Goal: Information Seeking & Learning: Learn about a topic

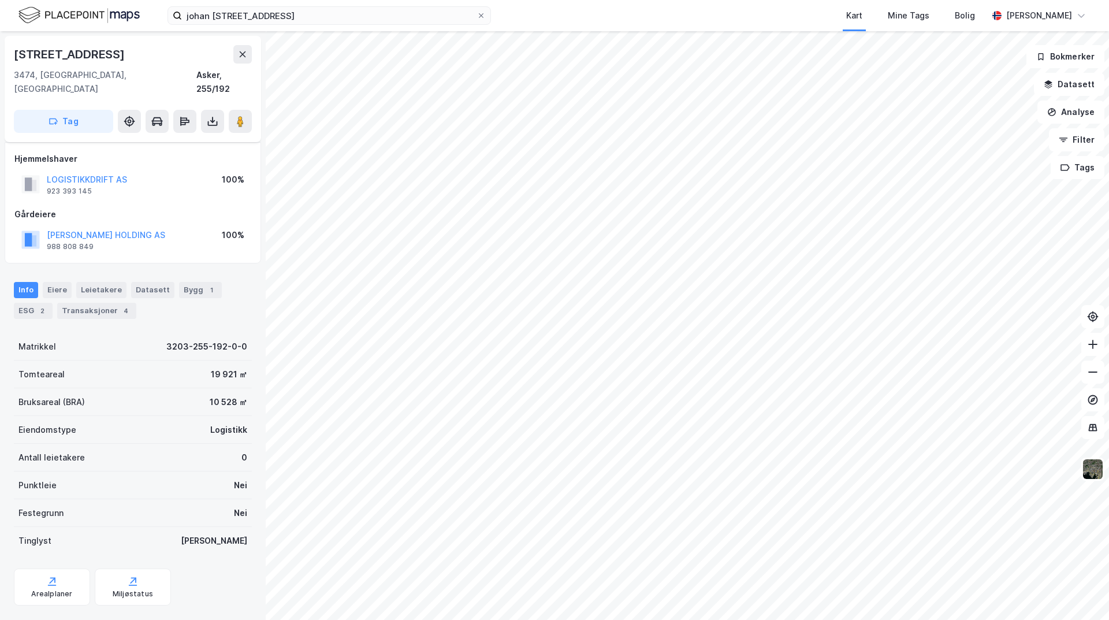
scroll to position [9, 0]
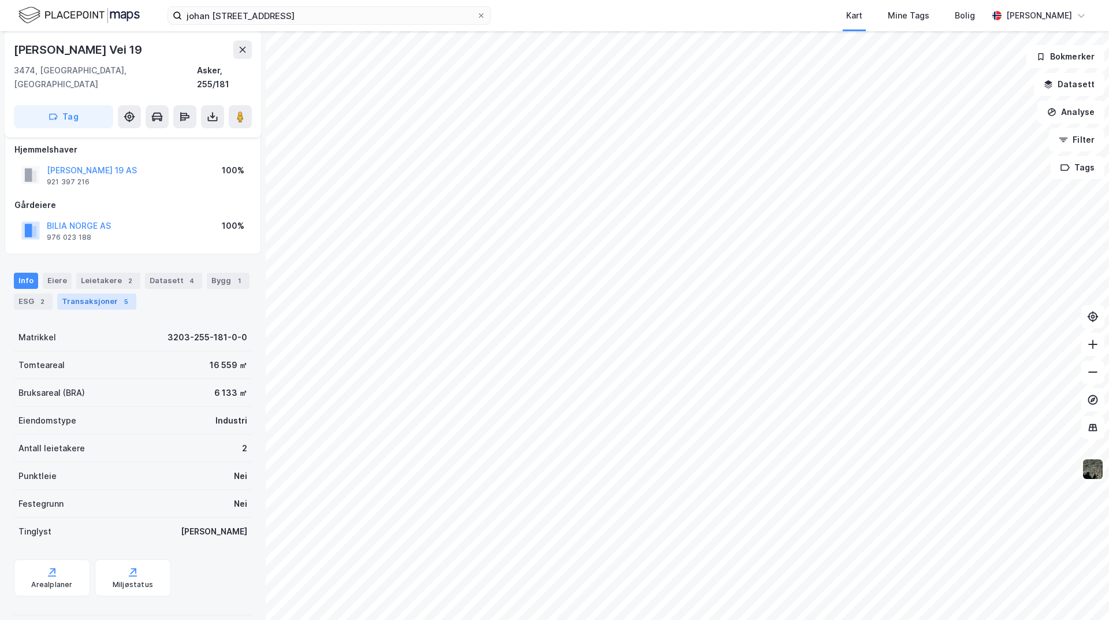
click at [94, 293] on div "Transaksjoner 5" at bounding box center [96, 301] width 79 height 16
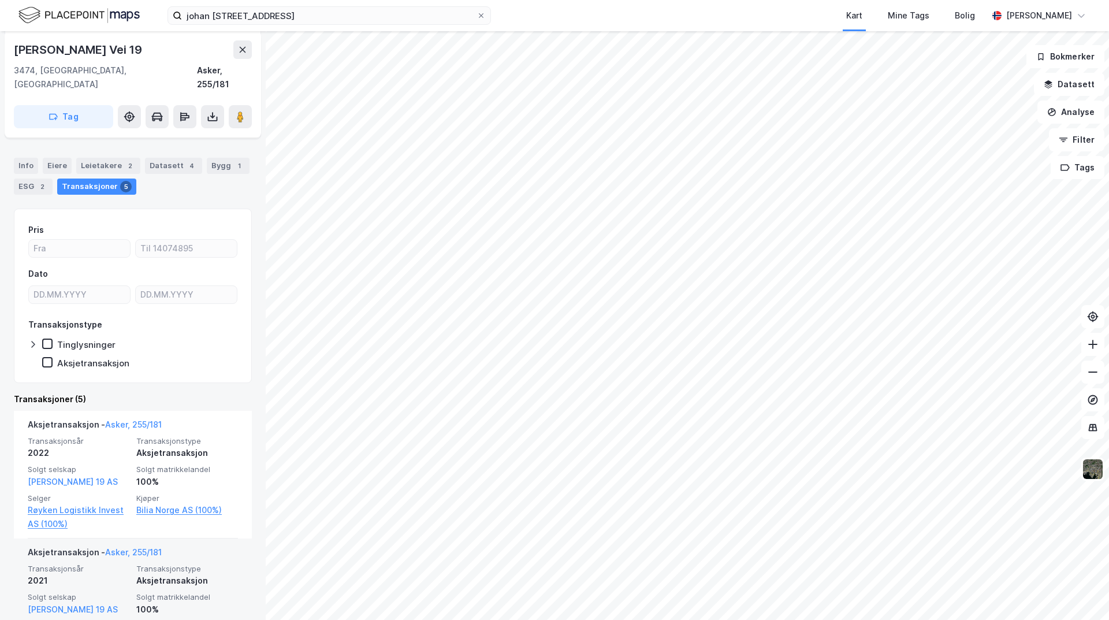
scroll to position [116, 0]
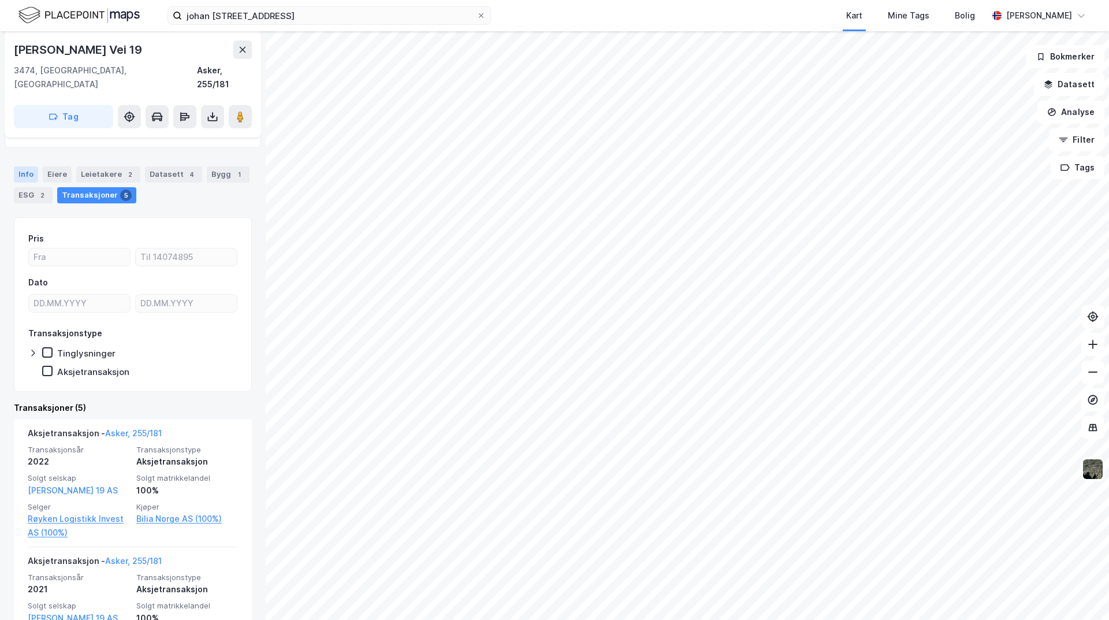
click at [29, 166] on div "Info" at bounding box center [26, 174] width 24 height 16
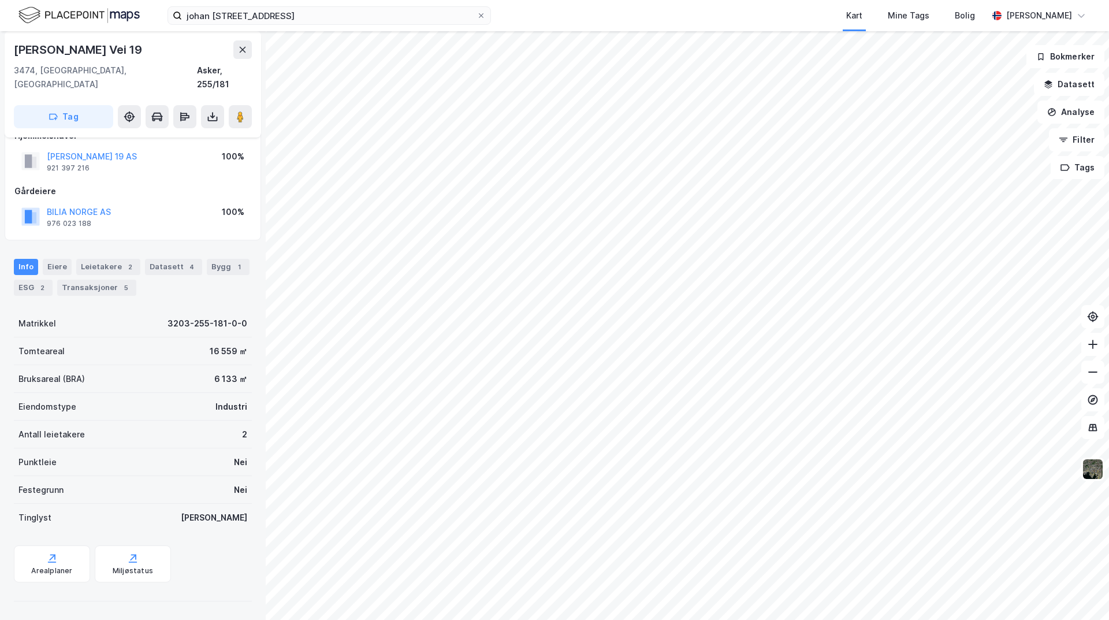
scroll to position [9, 0]
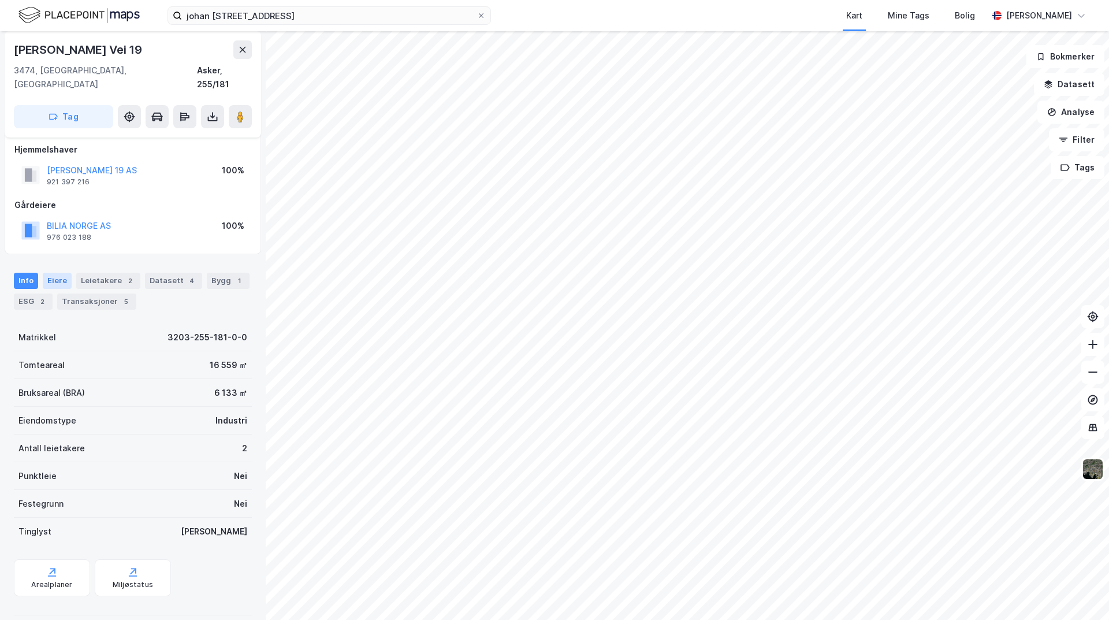
click at [57, 273] on div "Eiere" at bounding box center [57, 281] width 29 height 16
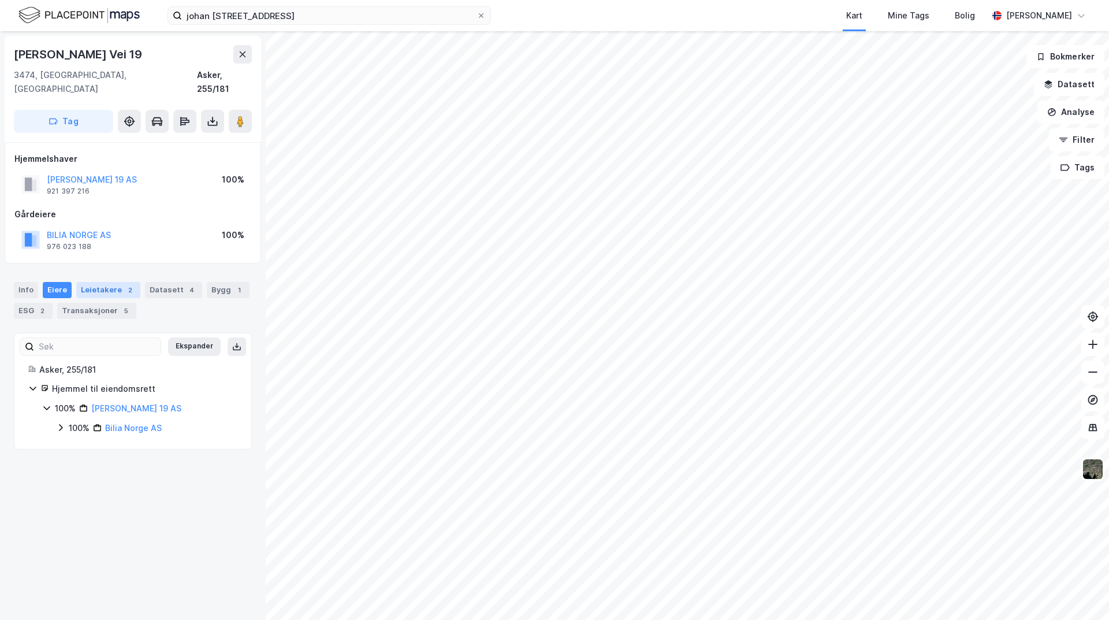
click at [88, 282] on div "Leietakere 2" at bounding box center [108, 290] width 64 height 16
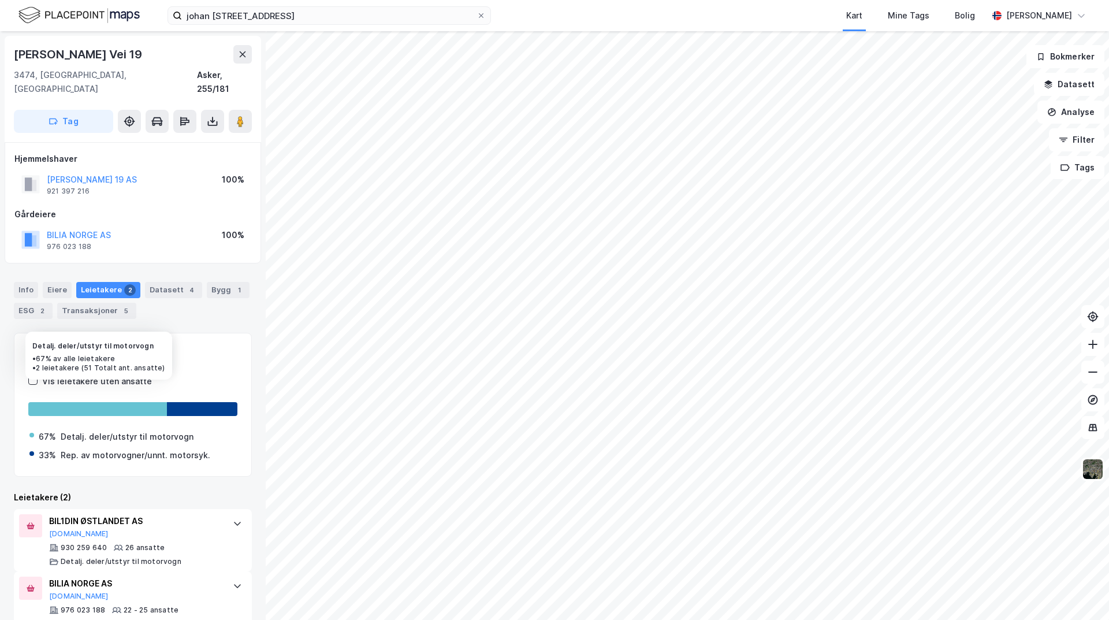
scroll to position [23, 0]
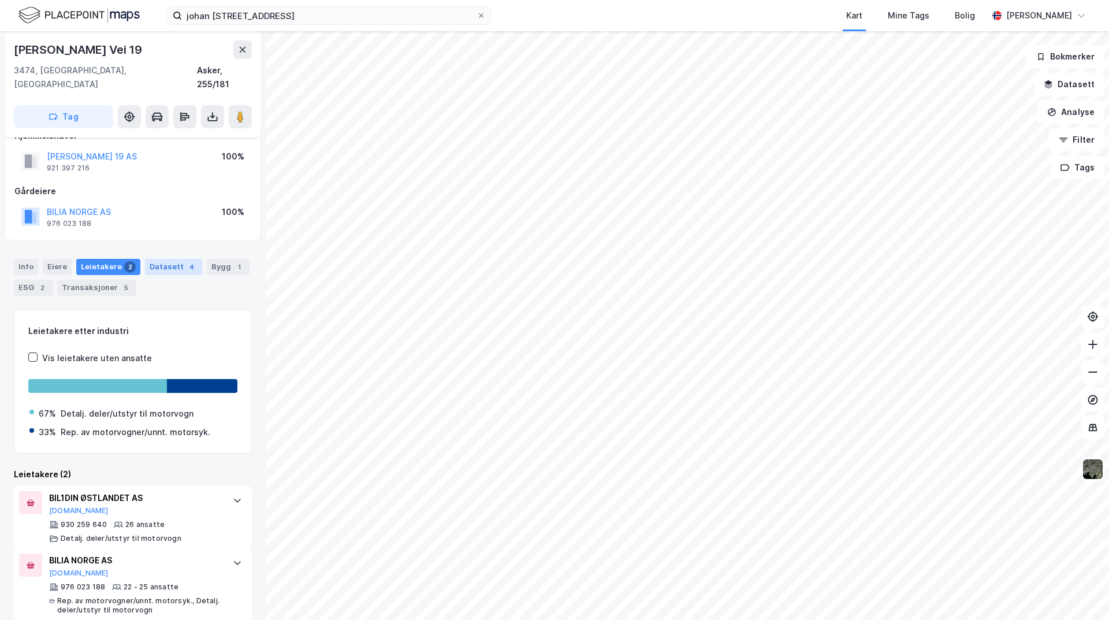
click at [170, 259] on div "Datasett 4" at bounding box center [173, 267] width 57 height 16
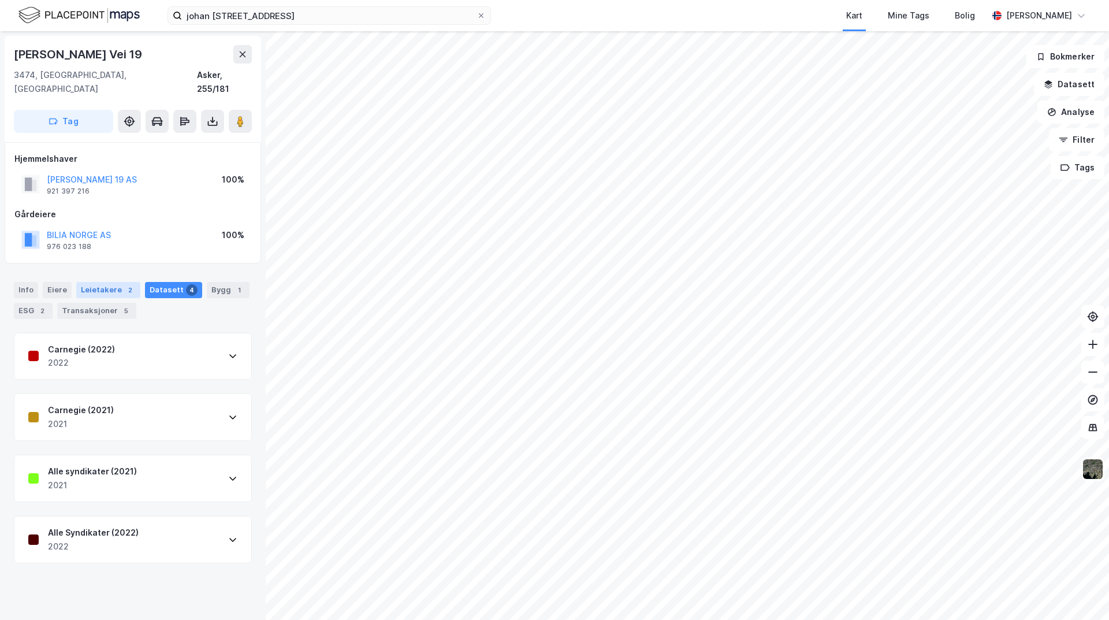
click at [112, 282] on div "Leietakere 2" at bounding box center [108, 290] width 64 height 16
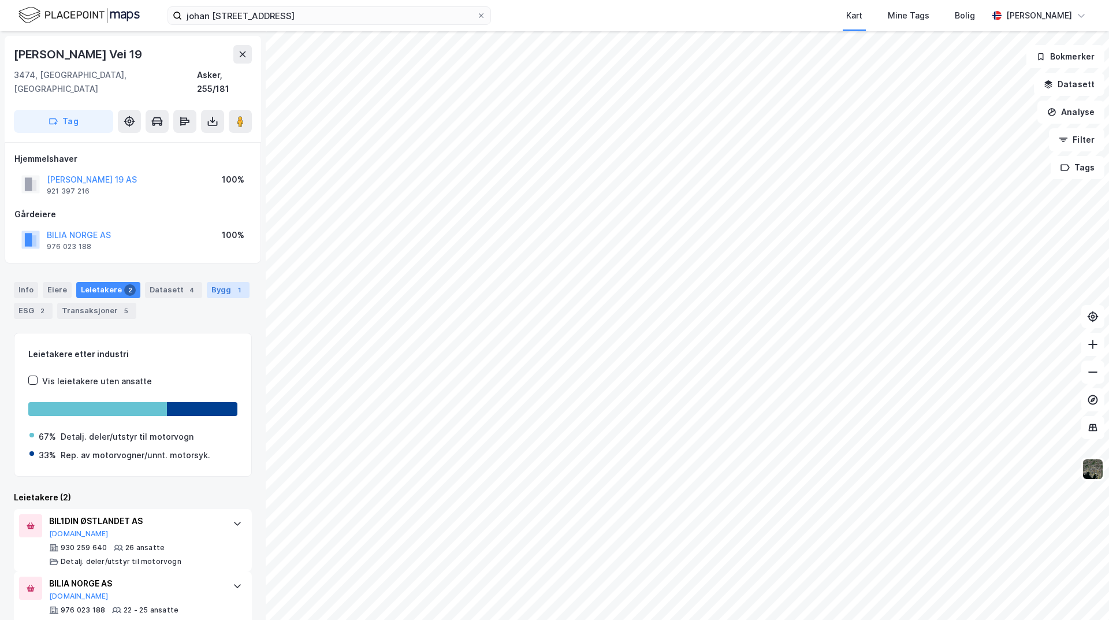
click at [215, 282] on div "Bygg 1" at bounding box center [228, 290] width 43 height 16
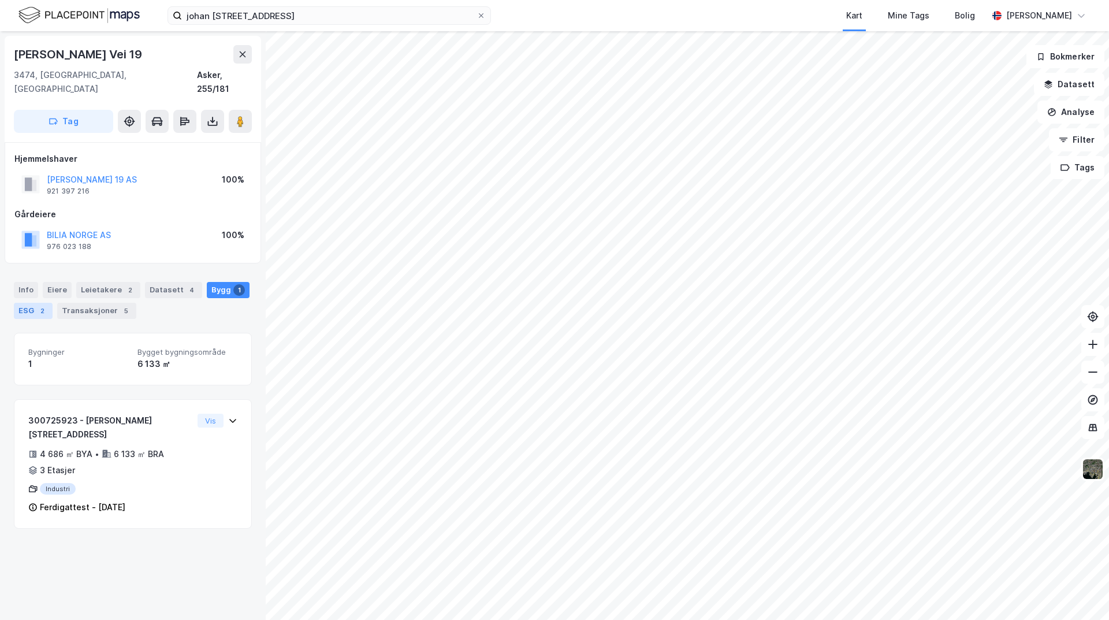
click at [38, 305] on div "2" at bounding box center [42, 311] width 12 height 12
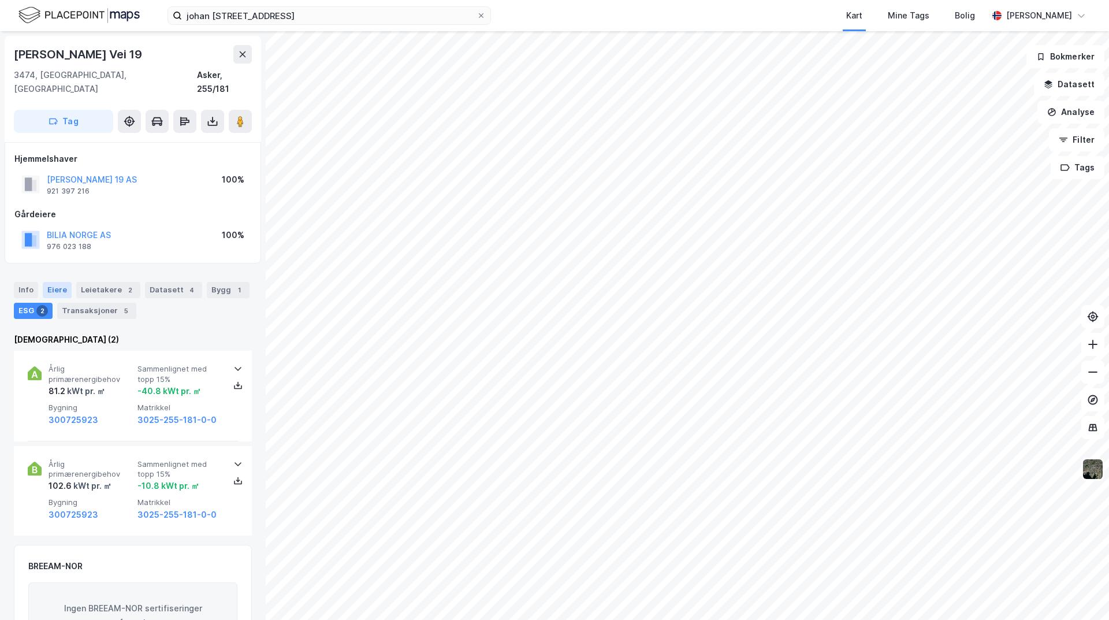
click at [55, 282] on div "Eiere" at bounding box center [57, 290] width 29 height 16
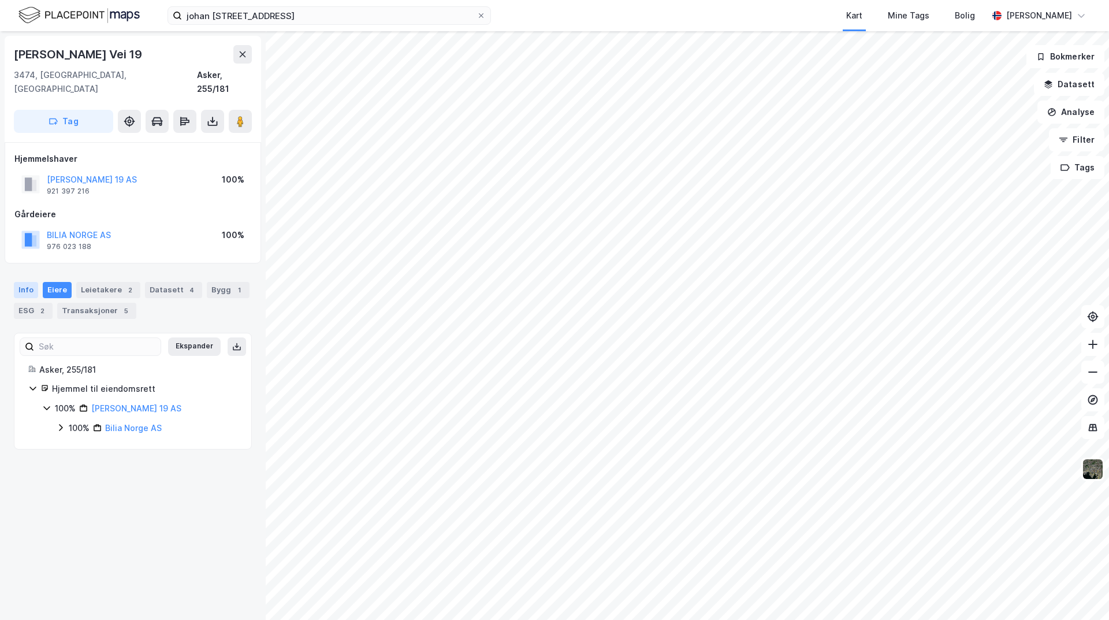
click at [21, 282] on div "Info" at bounding box center [26, 290] width 24 height 16
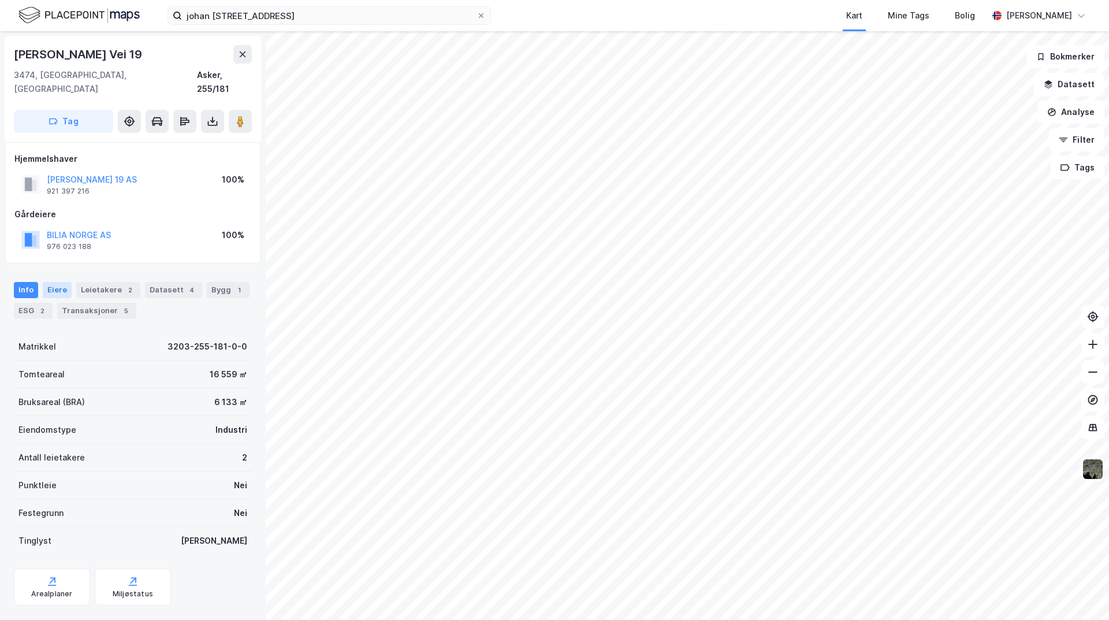
click at [50, 282] on div "Eiere" at bounding box center [57, 290] width 29 height 16
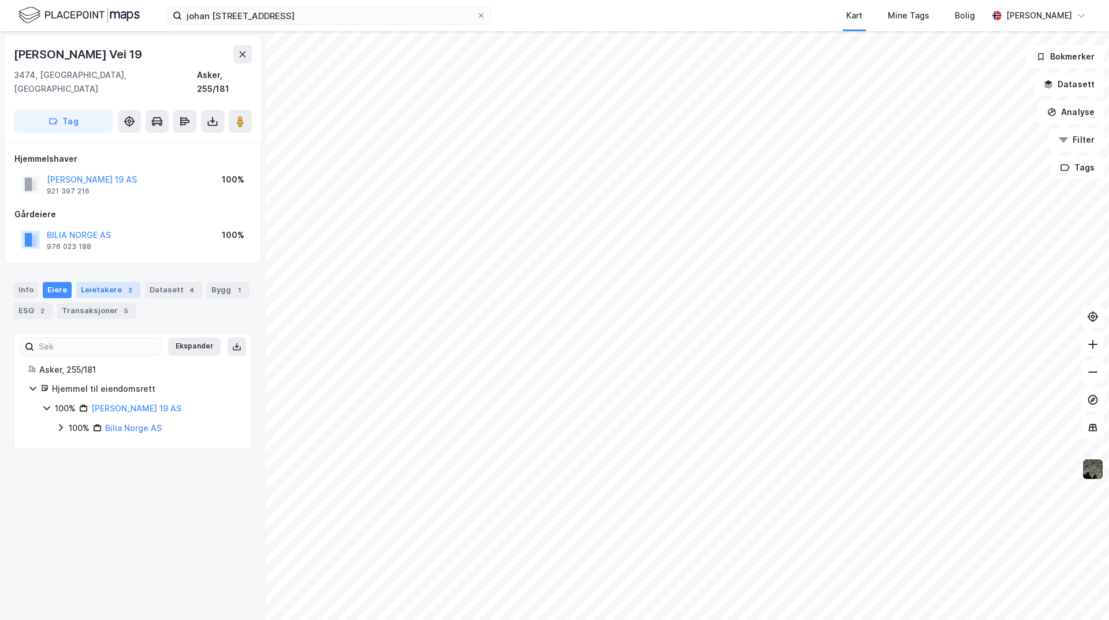
click at [81, 282] on div "Leietakere 2" at bounding box center [108, 290] width 64 height 16
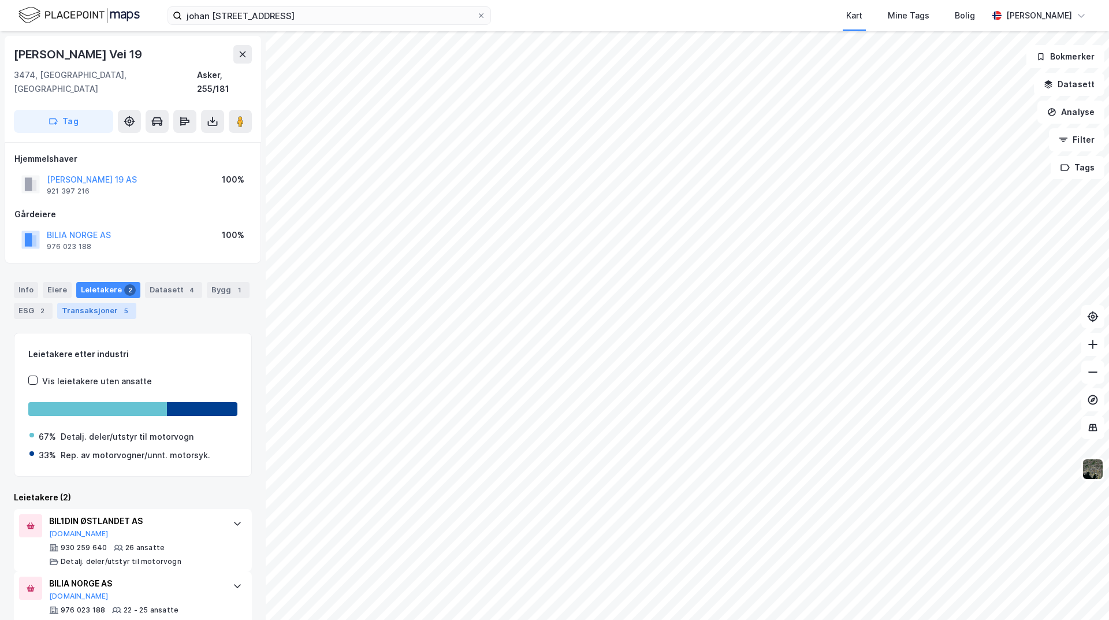
click at [80, 303] on div "Transaksjoner 5" at bounding box center [96, 311] width 79 height 16
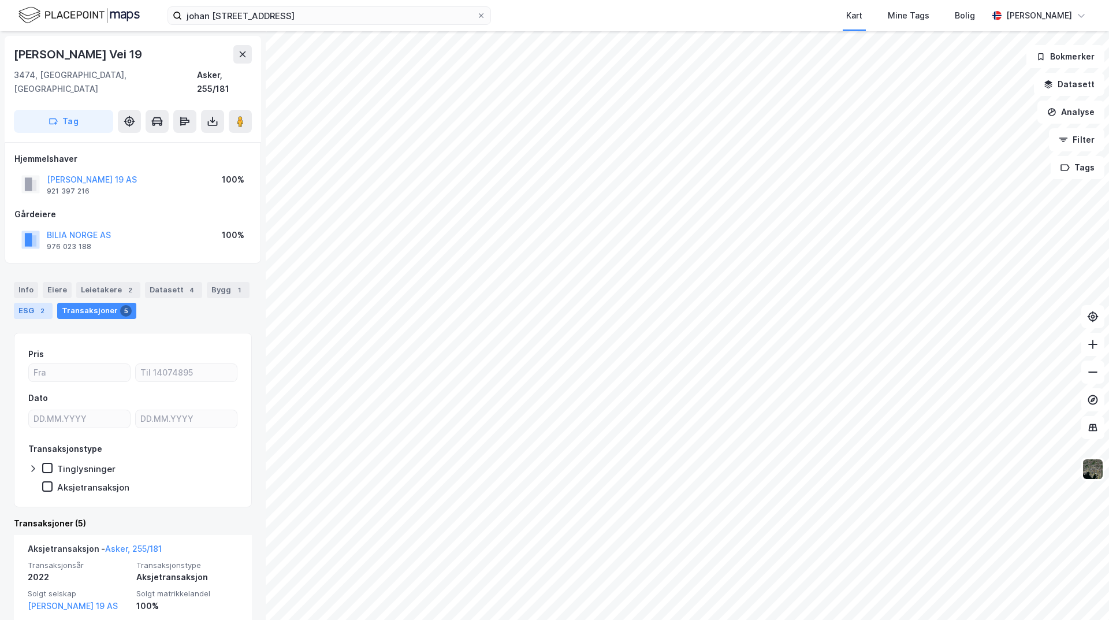
click at [29, 303] on div "ESG 2" at bounding box center [33, 311] width 39 height 16
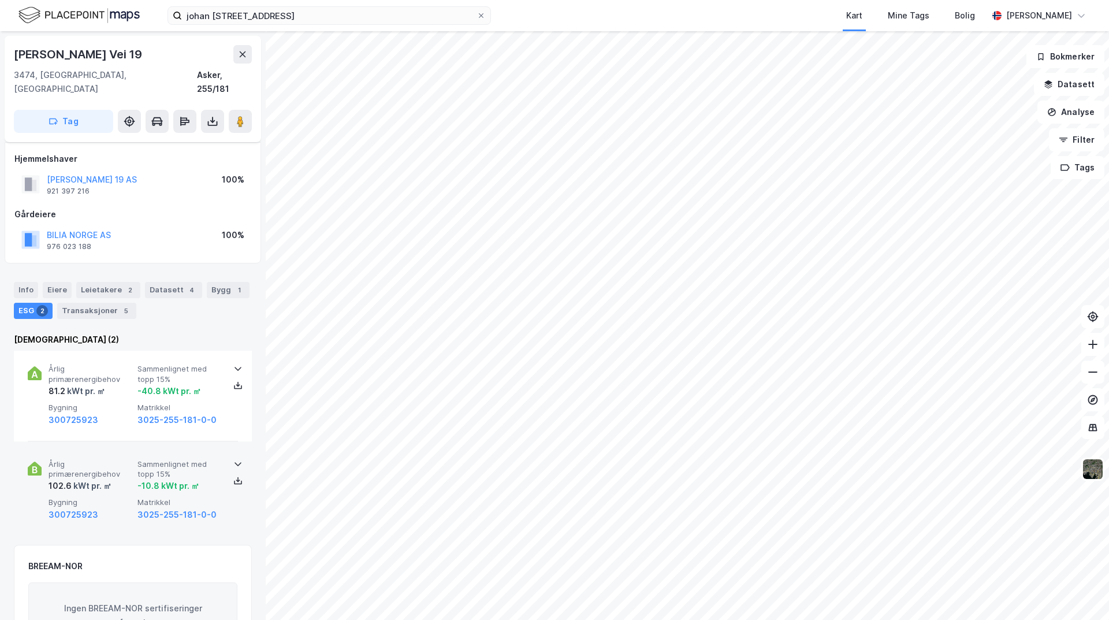
scroll to position [58, 0]
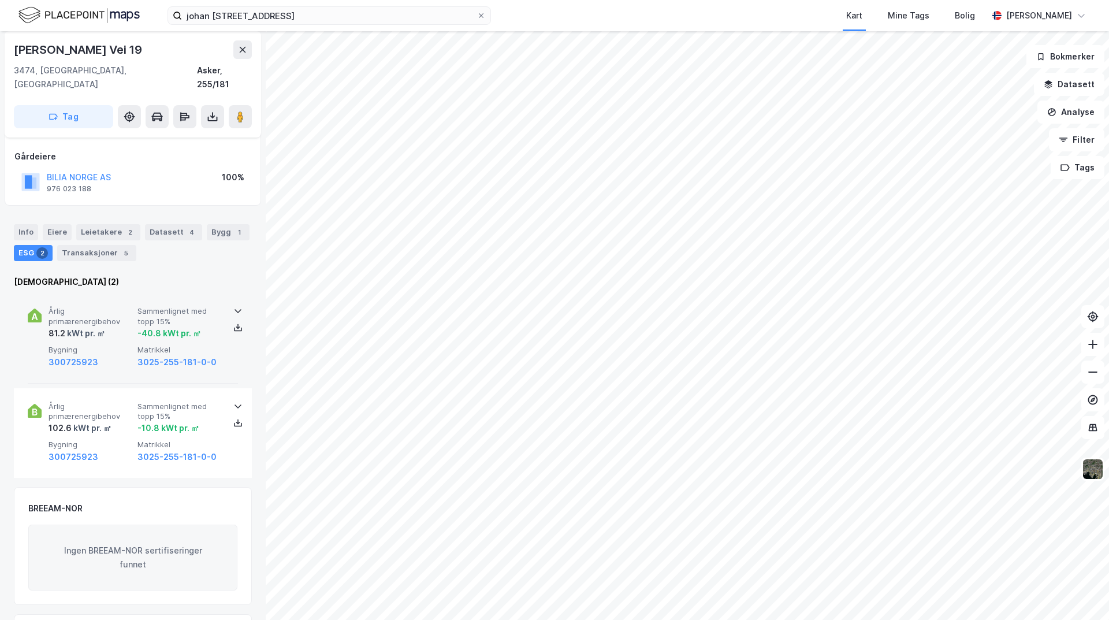
click at [218, 337] on div "Årlig primærenergibehov 81.2 kWt pr. ㎡ Sammenlignet med topp 15% -40.8 kWt pr. …" at bounding box center [133, 338] width 210 height 90
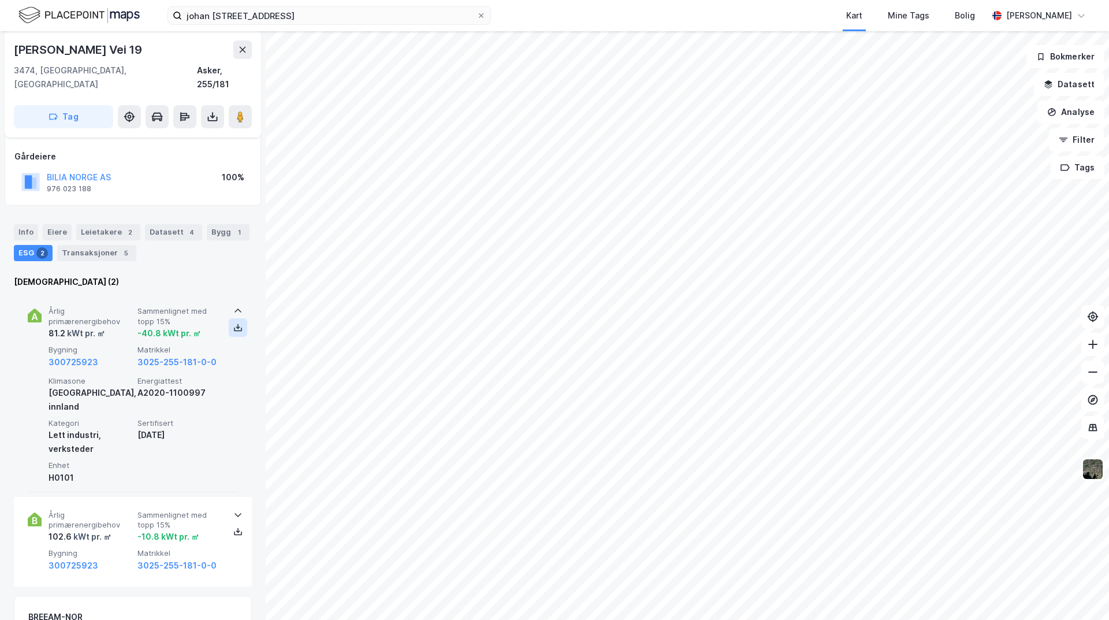
click at [233, 321] on button at bounding box center [238, 327] width 18 height 18
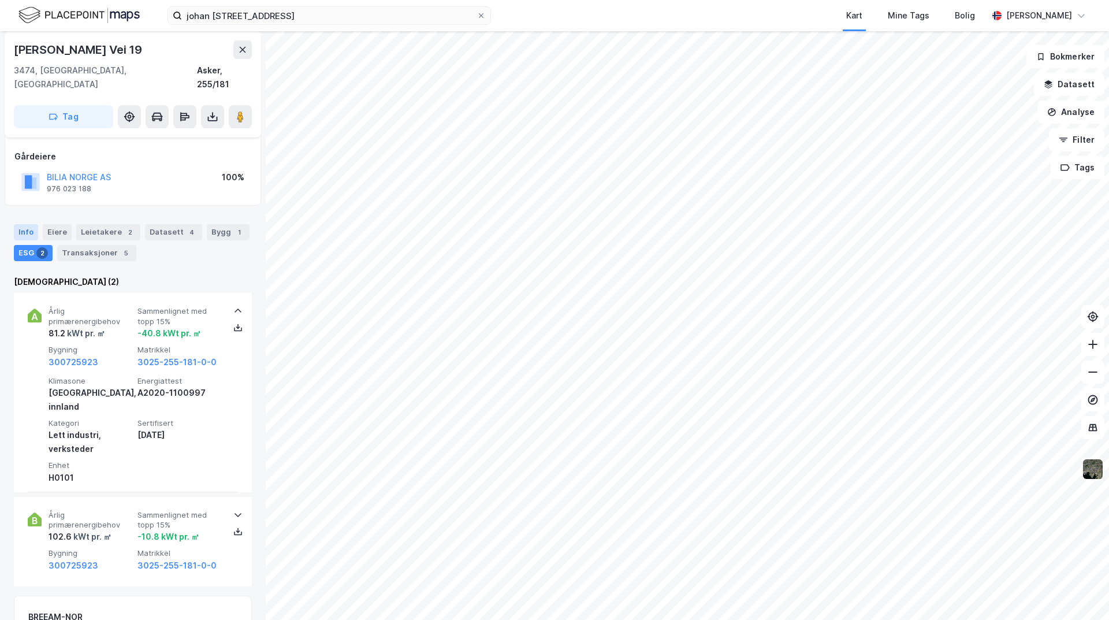
click at [27, 224] on div "Info" at bounding box center [26, 232] width 24 height 16
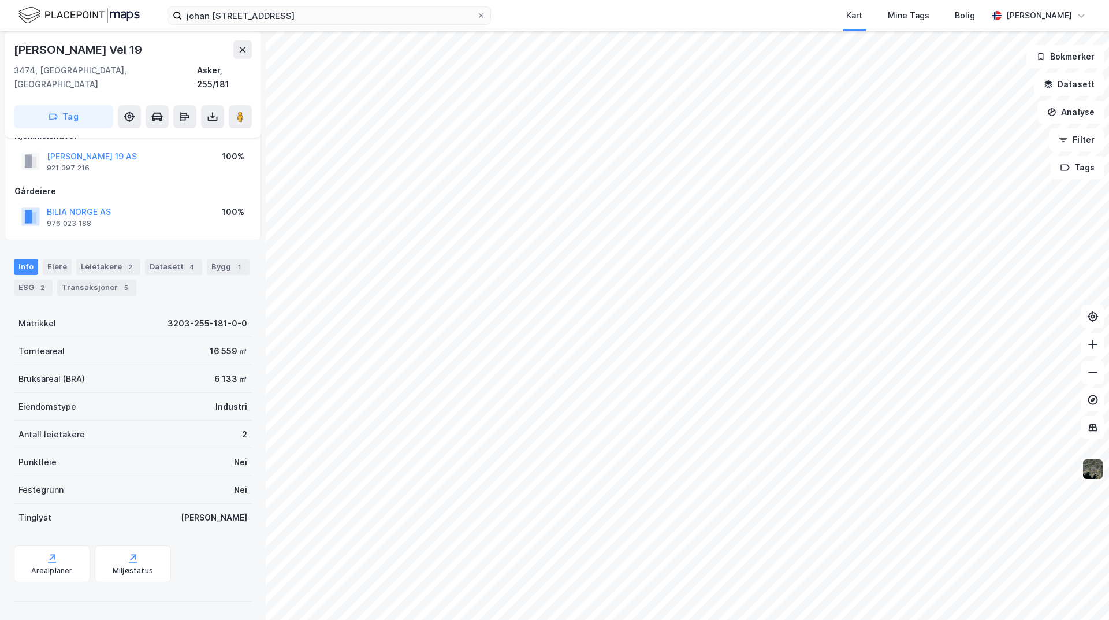
scroll to position [9, 0]
